Goal: Find specific page/section: Find specific page/section

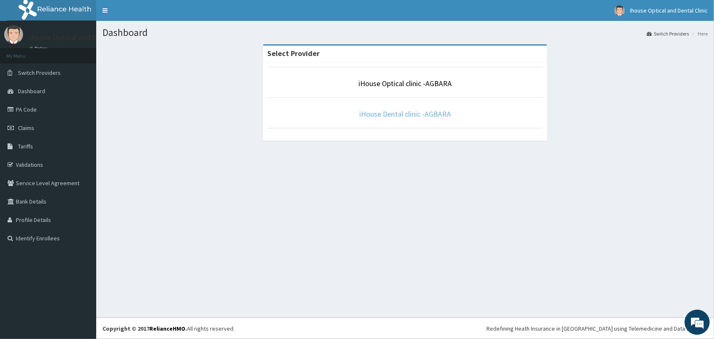
click at [396, 114] on link "iHouse Dental clinic -AGBARA" at bounding box center [405, 114] width 92 height 10
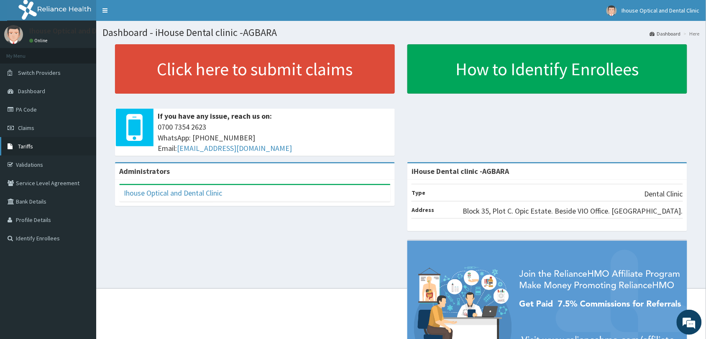
click at [34, 144] on link "Tariffs" at bounding box center [48, 146] width 96 height 18
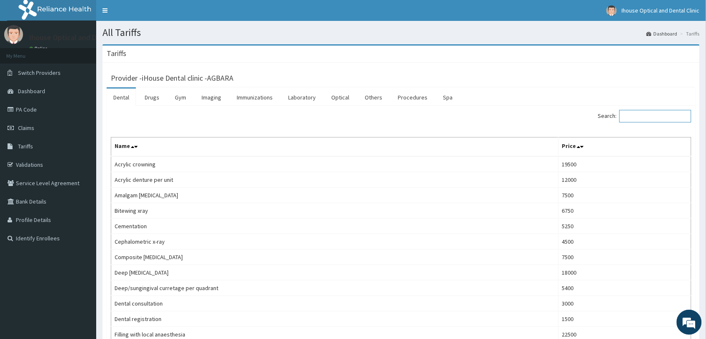
click at [654, 118] on input "Search:" at bounding box center [655, 116] width 72 height 13
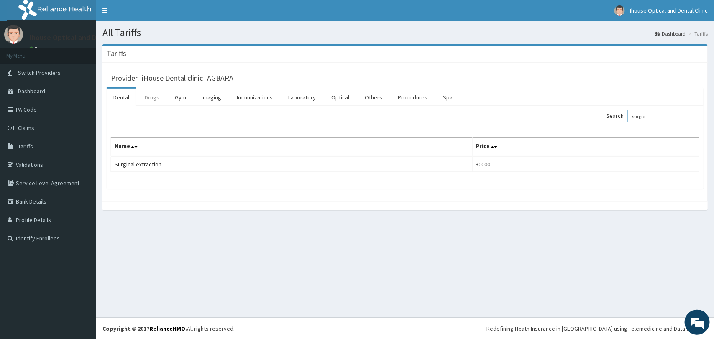
type input "surgic"
click at [153, 97] on link "Drugs" at bounding box center [152, 98] width 28 height 18
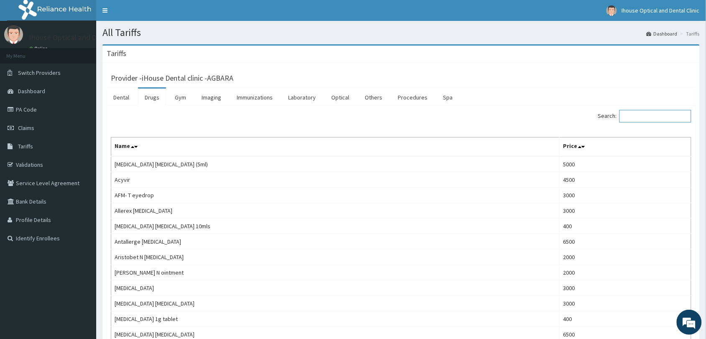
click at [659, 117] on input "Search:" at bounding box center [655, 116] width 72 height 13
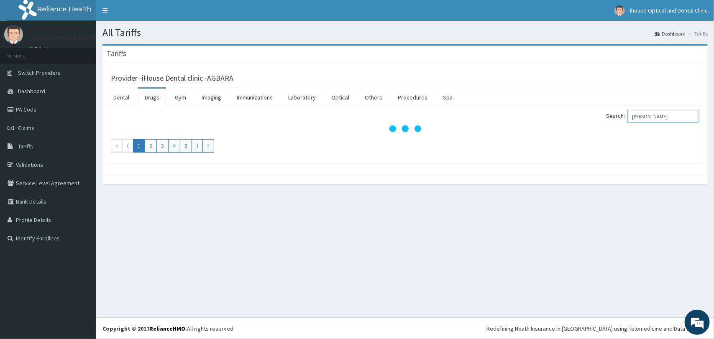
click at [643, 116] on input "doclo" at bounding box center [663, 116] width 72 height 13
click at [667, 111] on input "diclo" at bounding box center [663, 116] width 72 height 13
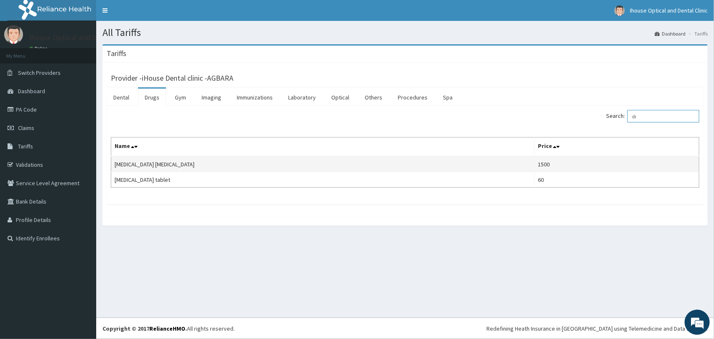
type input "d"
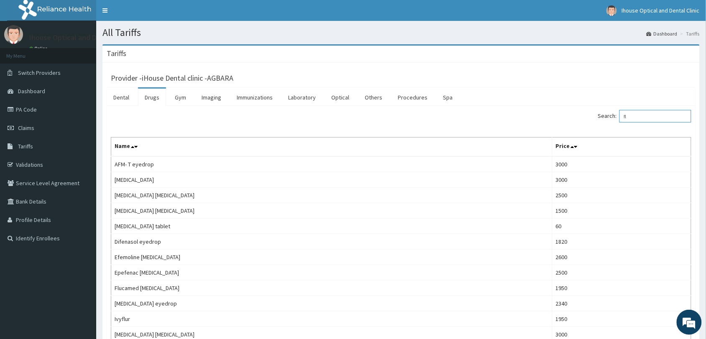
type input "f"
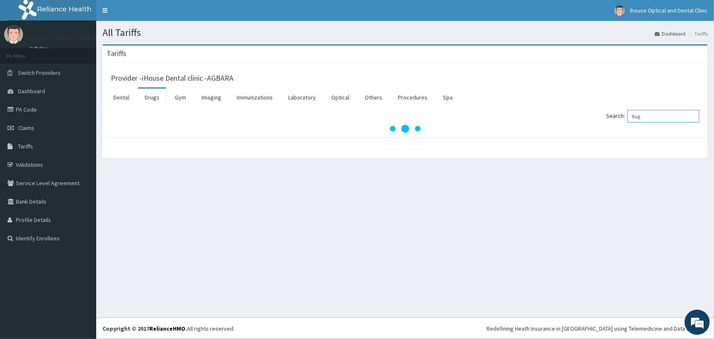
type input "flagy"
drag, startPoint x: 662, startPoint y: 115, endPoint x: 634, endPoint y: 126, distance: 29.7
click at [634, 126] on div "Search: flagy" at bounding box center [405, 121] width 588 height 23
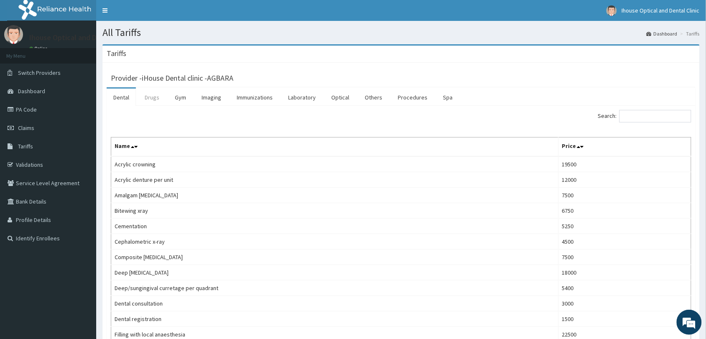
click at [156, 99] on link "Drugs" at bounding box center [152, 98] width 28 height 18
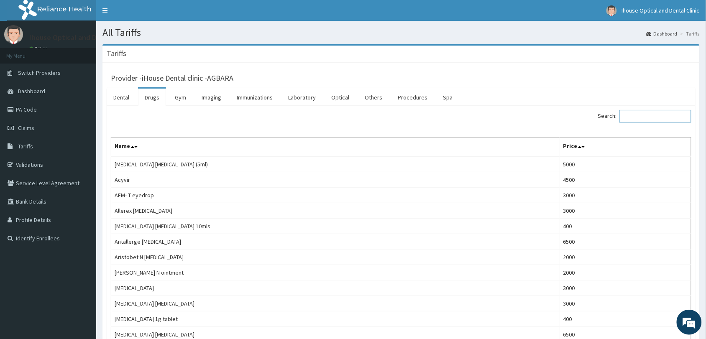
click at [645, 116] on input "Search:" at bounding box center [655, 116] width 72 height 13
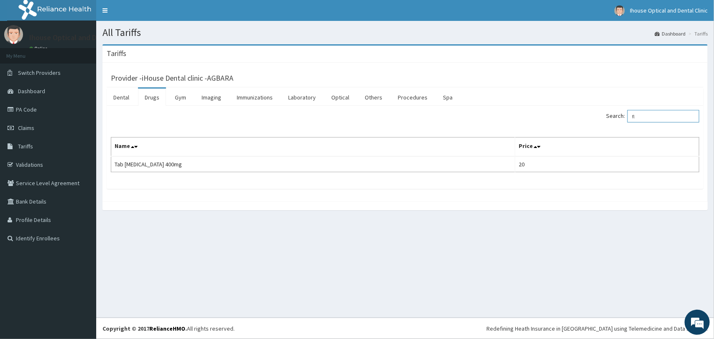
type input "f"
type input "amoxi"
click at [32, 107] on link "PA Code" at bounding box center [48, 109] width 96 height 18
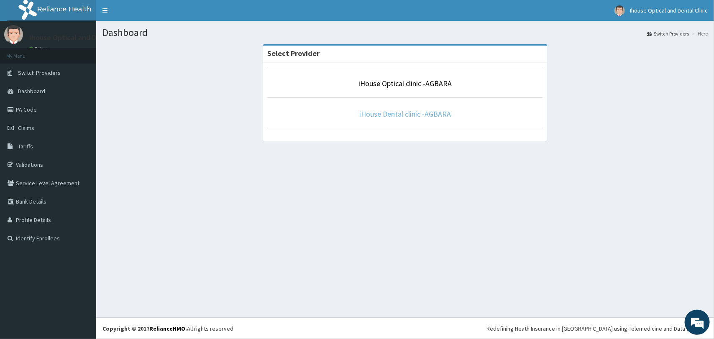
click at [420, 113] on link "iHouse Dental clinic -AGBARA" at bounding box center [405, 114] width 92 height 10
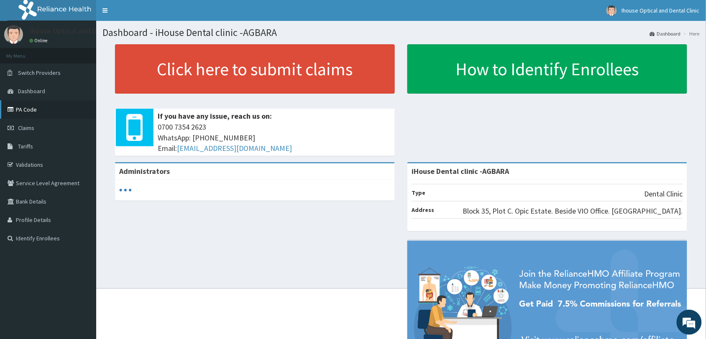
click at [21, 110] on link "PA Code" at bounding box center [48, 109] width 96 height 18
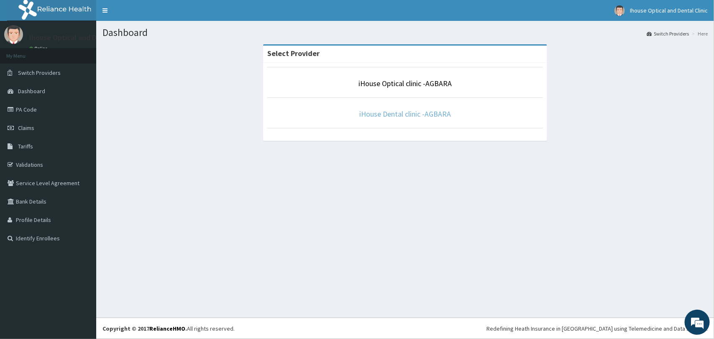
click at [417, 115] on link "iHouse Dental clinic -AGBARA" at bounding box center [405, 114] width 92 height 10
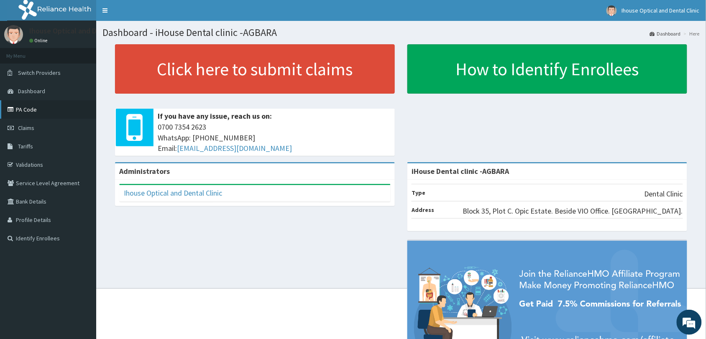
click at [32, 111] on link "PA Code" at bounding box center [48, 109] width 96 height 18
